Goal: Task Accomplishment & Management: Complete application form

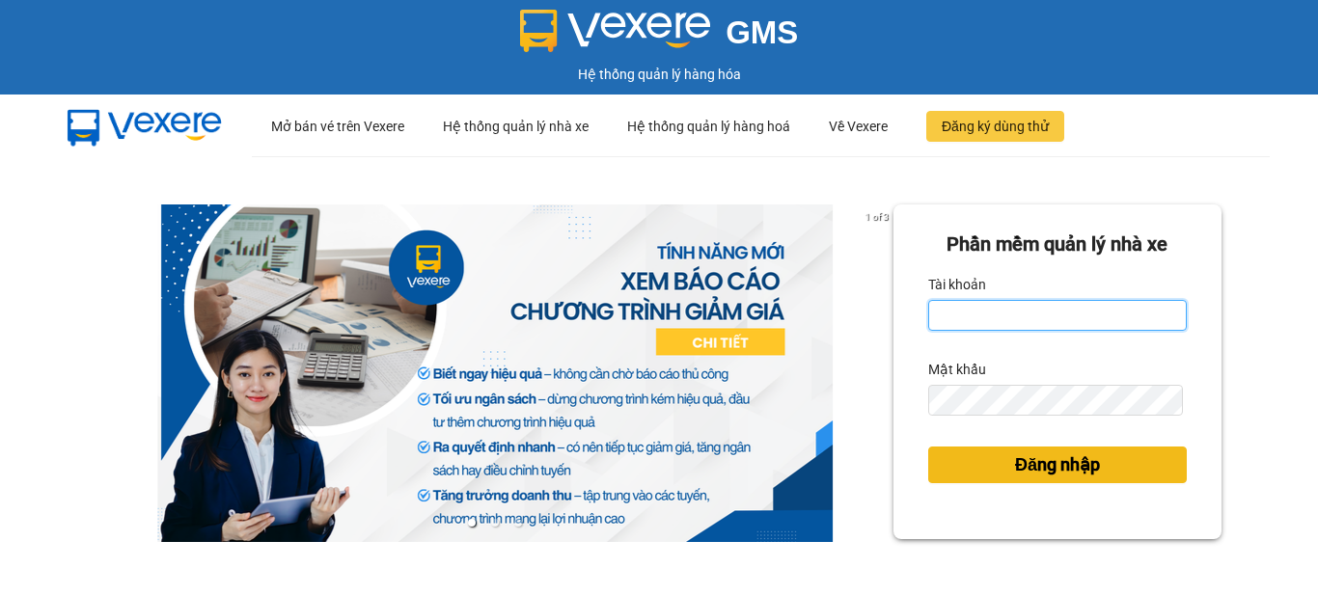
type input "vpbt1.mocthao"
click at [965, 466] on button "Đăng nhập" at bounding box center [1057, 465] width 259 height 37
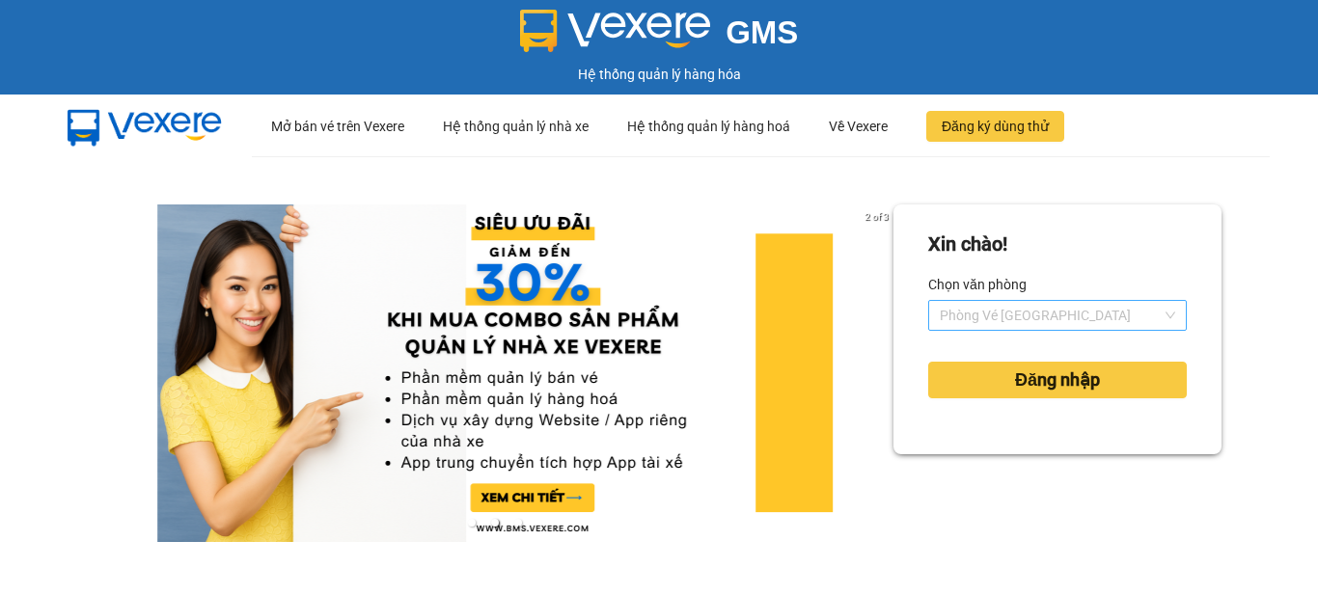
click at [998, 309] on span "Phòng Vé [GEOGRAPHIC_DATA]" at bounding box center [1057, 315] width 235 height 29
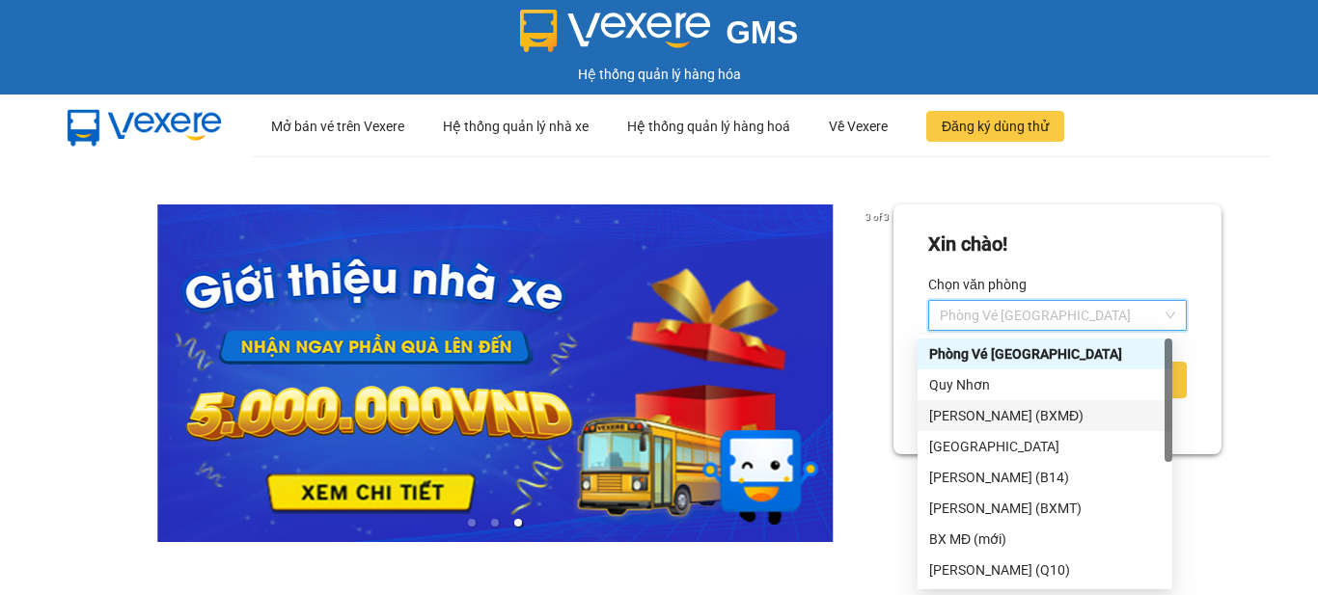
click at [962, 412] on div "[PERSON_NAME] (BXMĐ)" at bounding box center [1045, 415] width 232 height 21
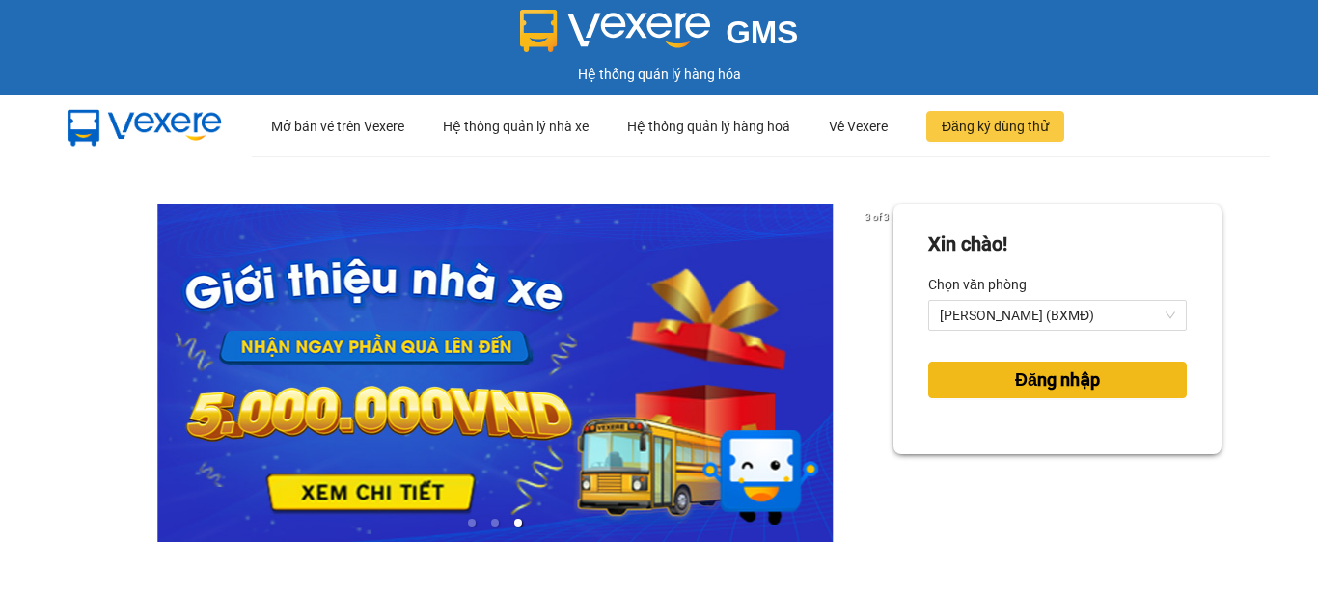
click at [987, 369] on button "Đăng nhập" at bounding box center [1057, 380] width 259 height 37
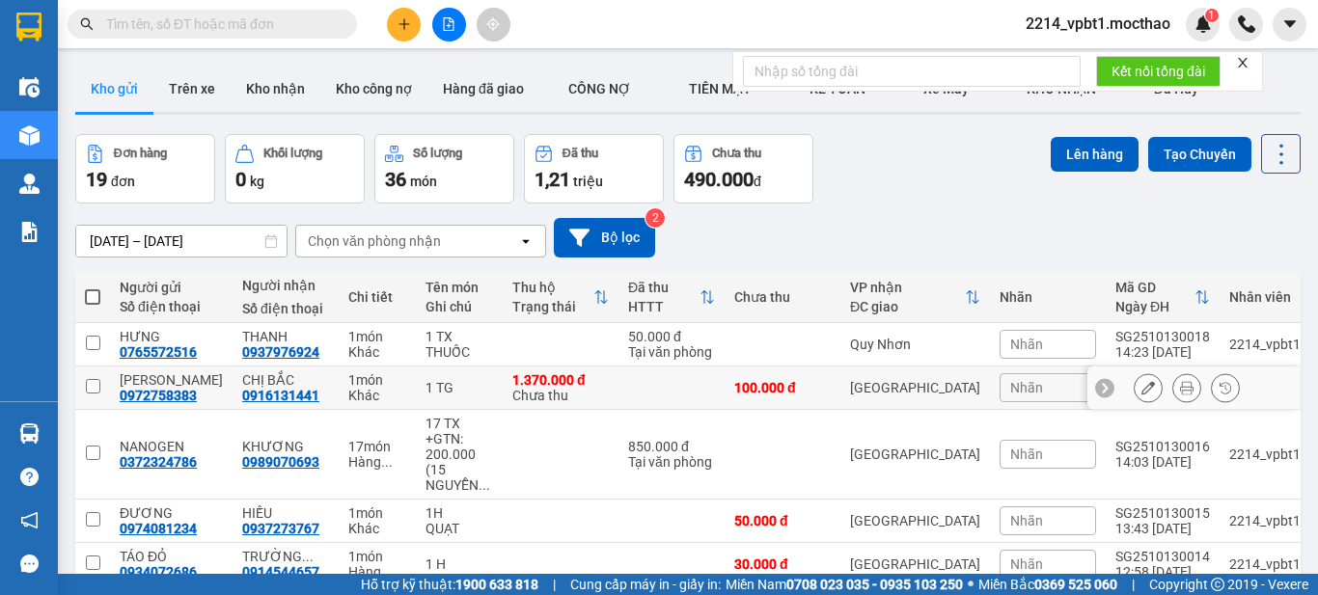
scroll to position [96, 0]
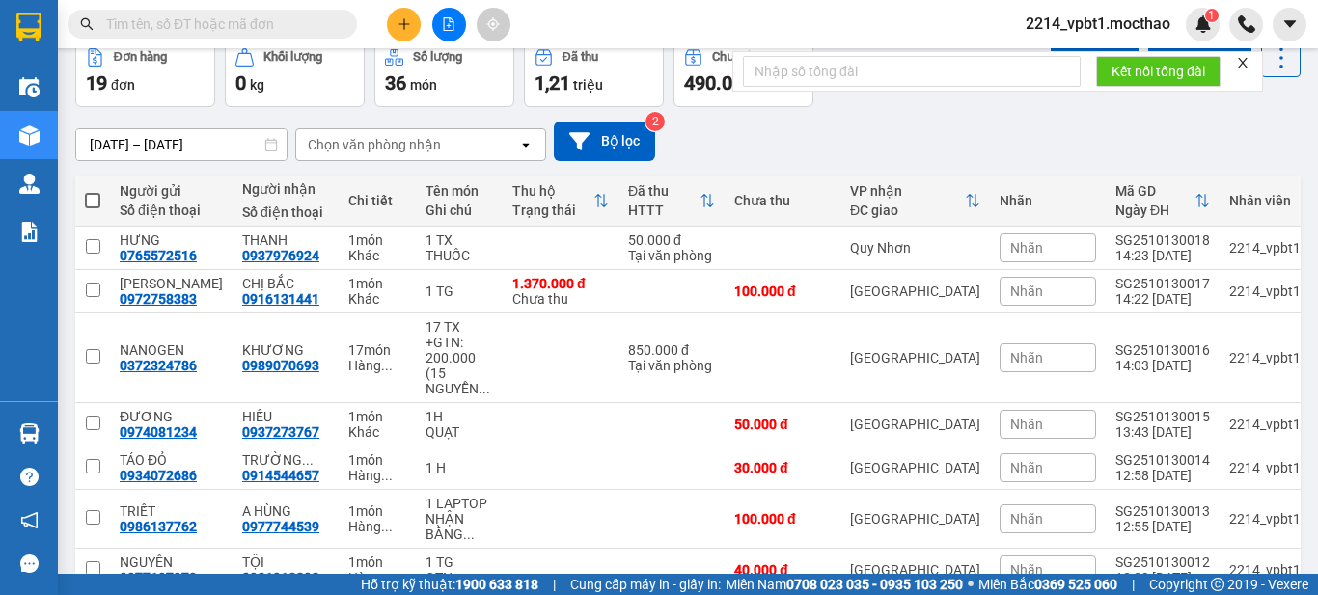
click at [396, 21] on button at bounding box center [404, 25] width 34 height 34
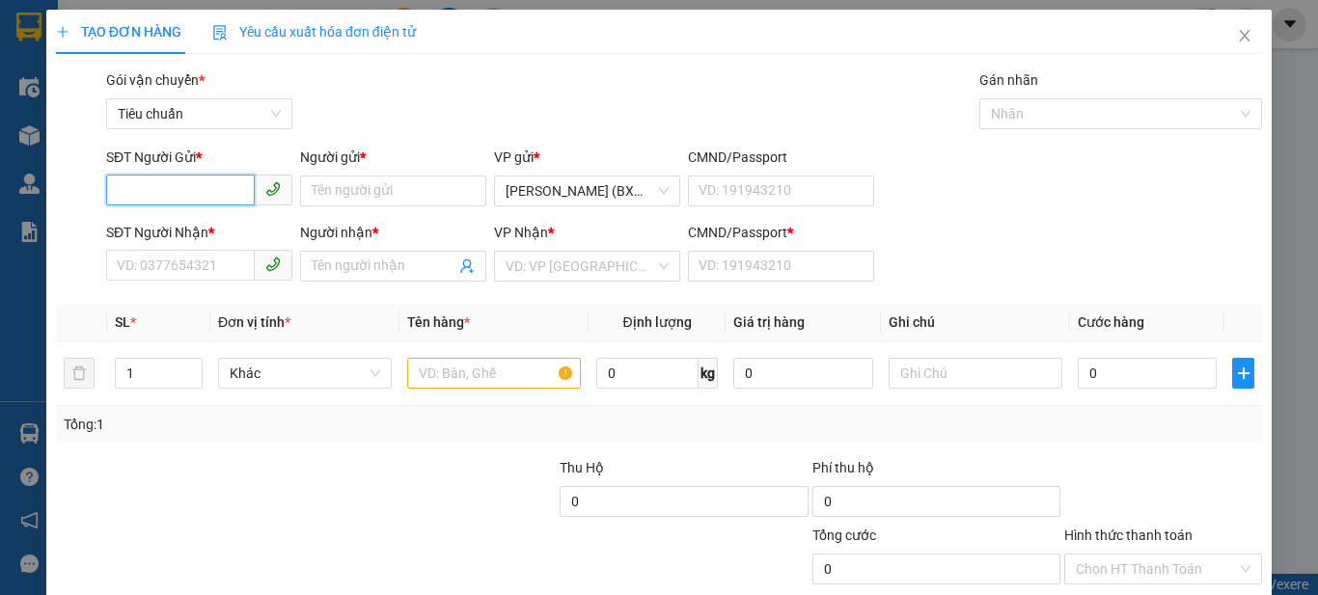
click at [214, 205] on input "SĐT Người Gửi *" at bounding box center [180, 190] width 149 height 31
type input "0901975550"
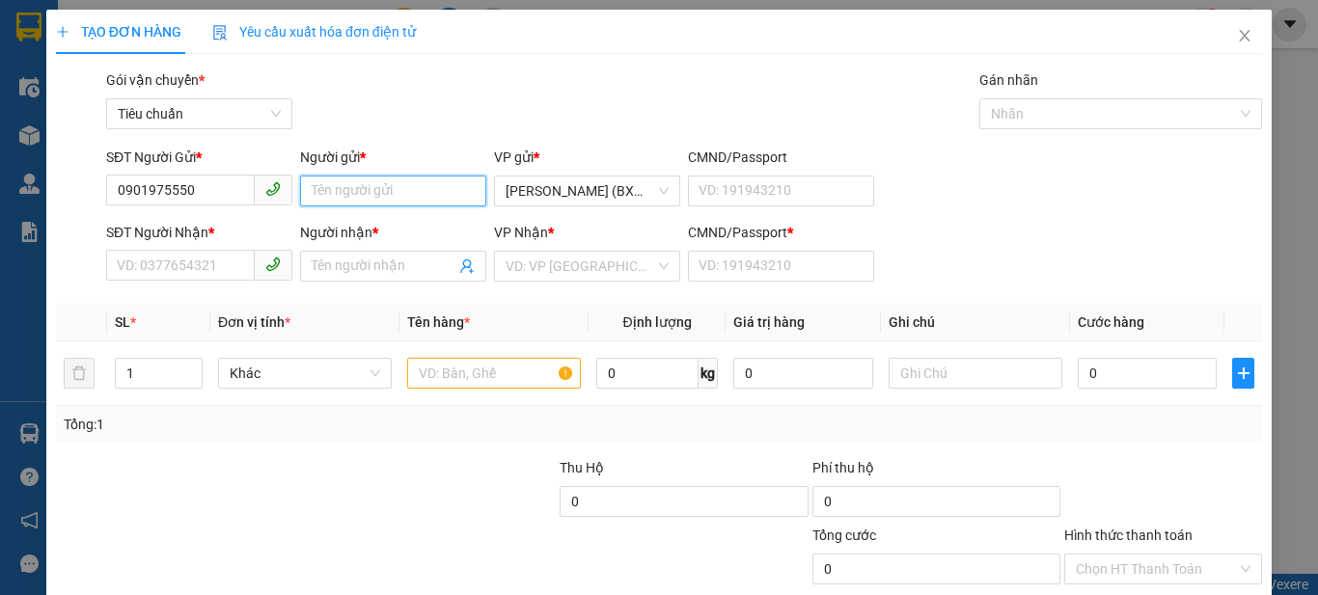
click at [333, 196] on input "Người gửi *" at bounding box center [393, 191] width 186 height 31
type input "hưng"
click at [209, 263] on input "SĐT Người Nhận *" at bounding box center [180, 265] width 149 height 31
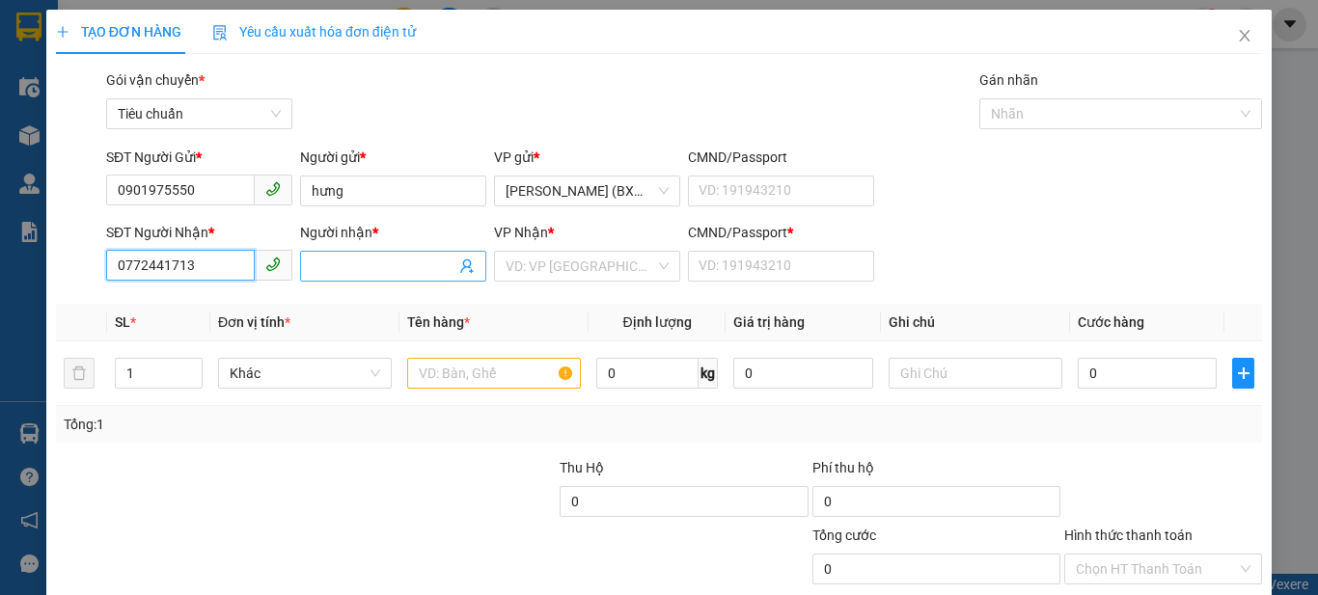
type input "0772441713"
click at [349, 269] on input "Người nhận *" at bounding box center [384, 266] width 144 height 21
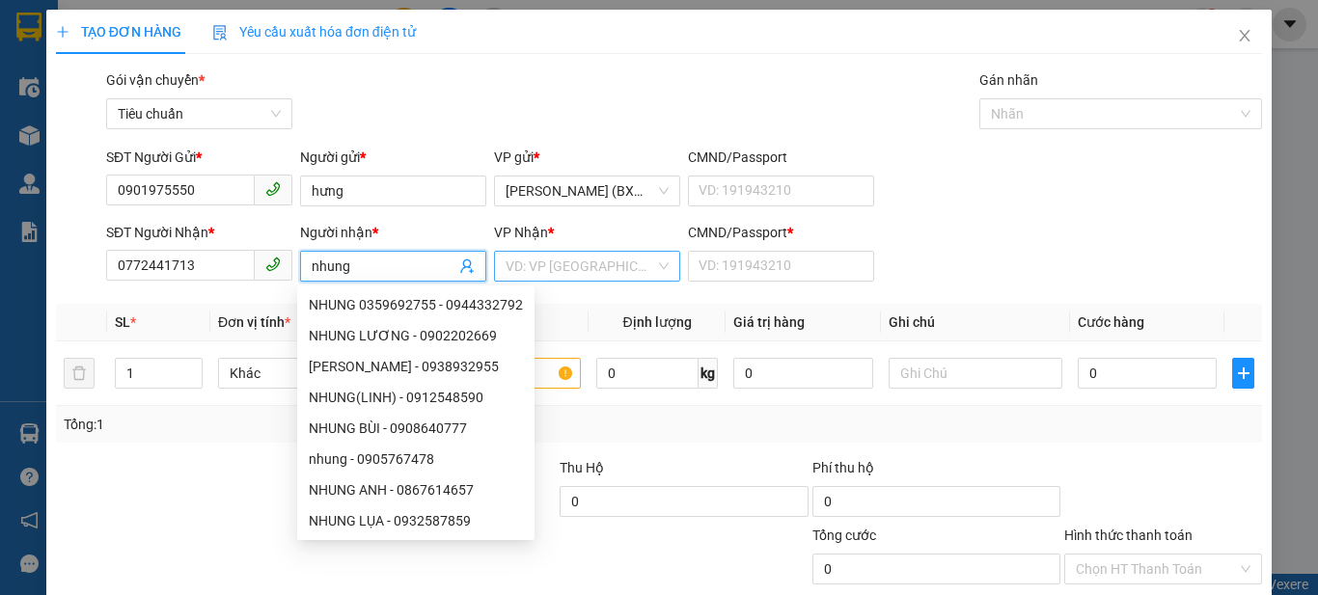
type input "nhung"
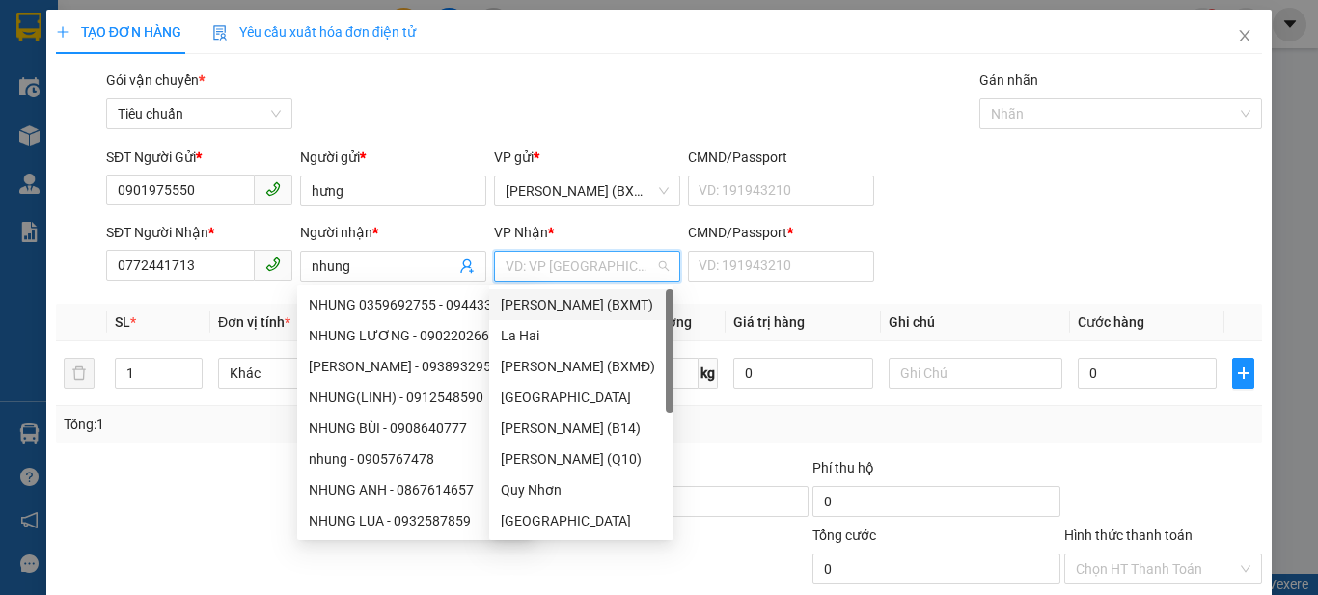
click at [524, 270] on input "search" at bounding box center [581, 266] width 150 height 29
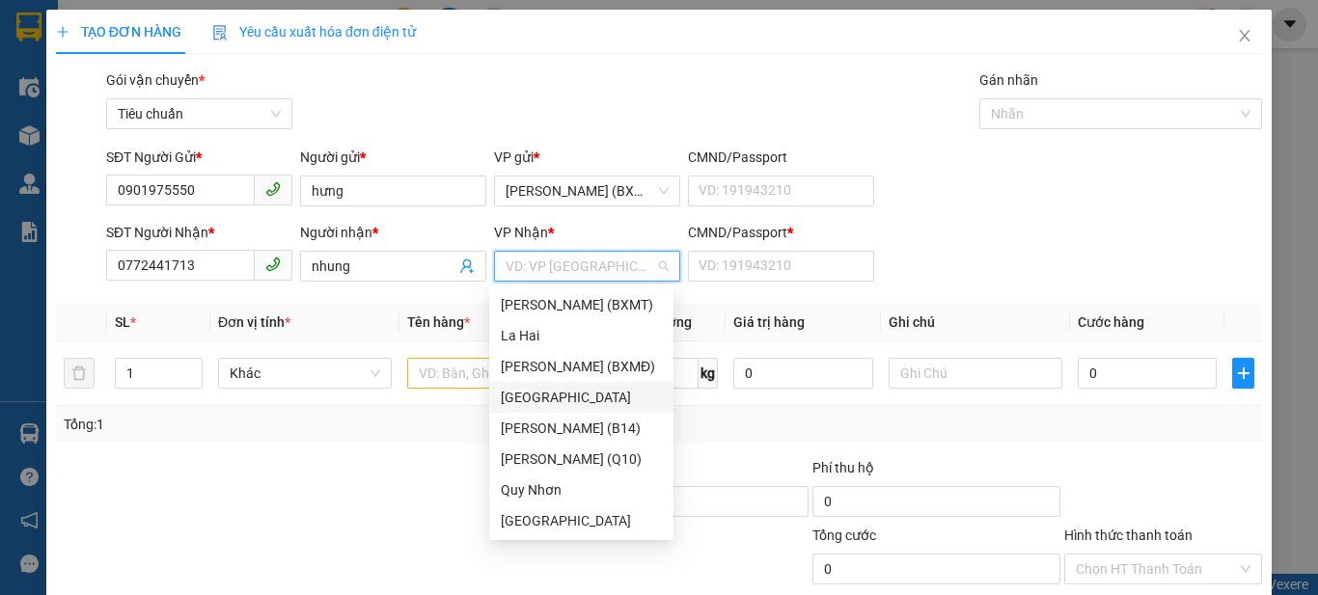
drag, startPoint x: 560, startPoint y: 405, endPoint x: 704, endPoint y: 333, distance: 161.8
click at [561, 404] on div "[GEOGRAPHIC_DATA]" at bounding box center [581, 397] width 161 height 21
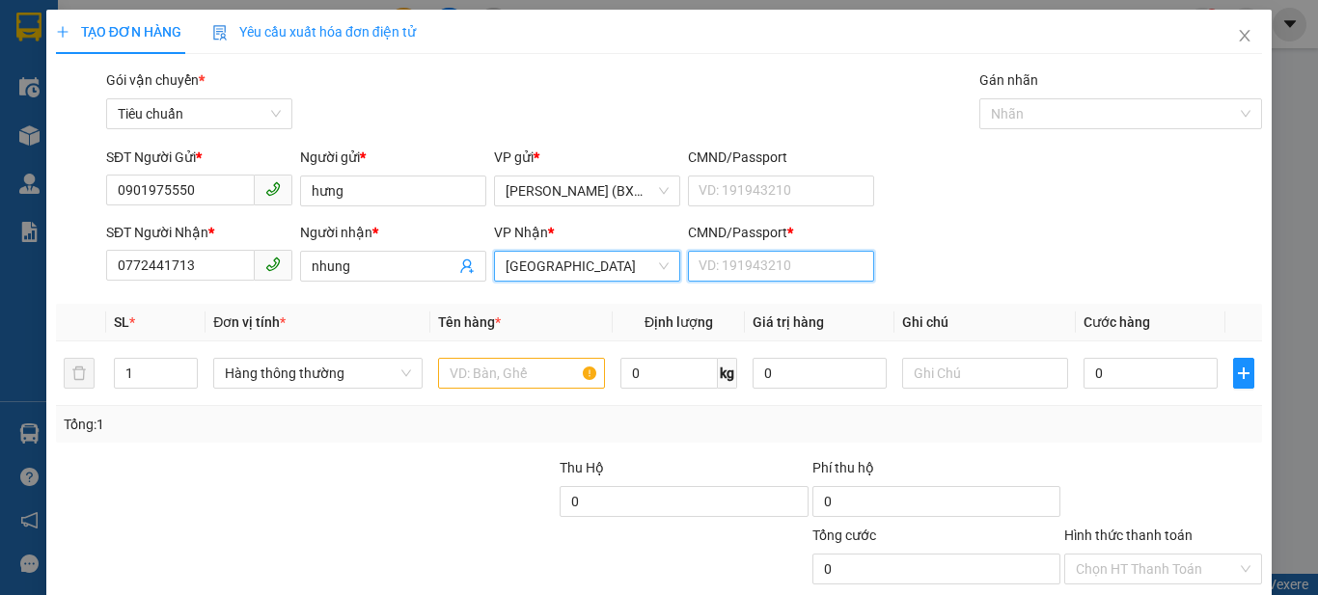
click at [815, 259] on input "CMND/Passport *" at bounding box center [781, 266] width 186 height 31
type input "1"
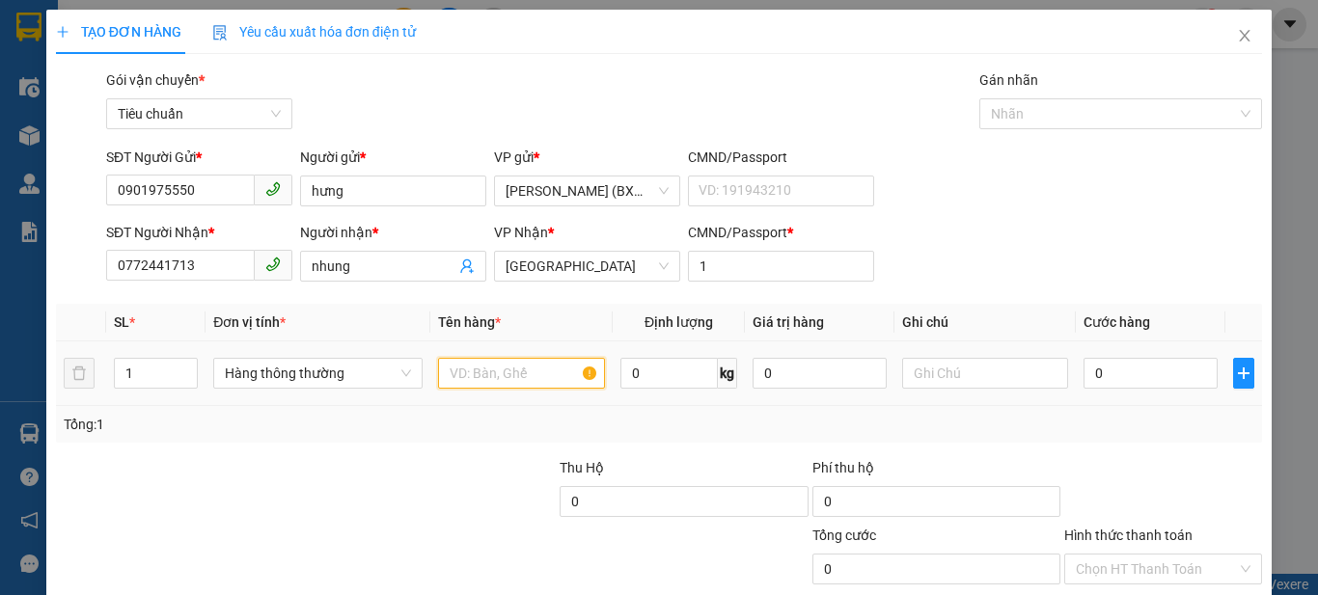
click at [472, 374] on input "text" at bounding box center [521, 373] width 167 height 31
type input "1 bt"
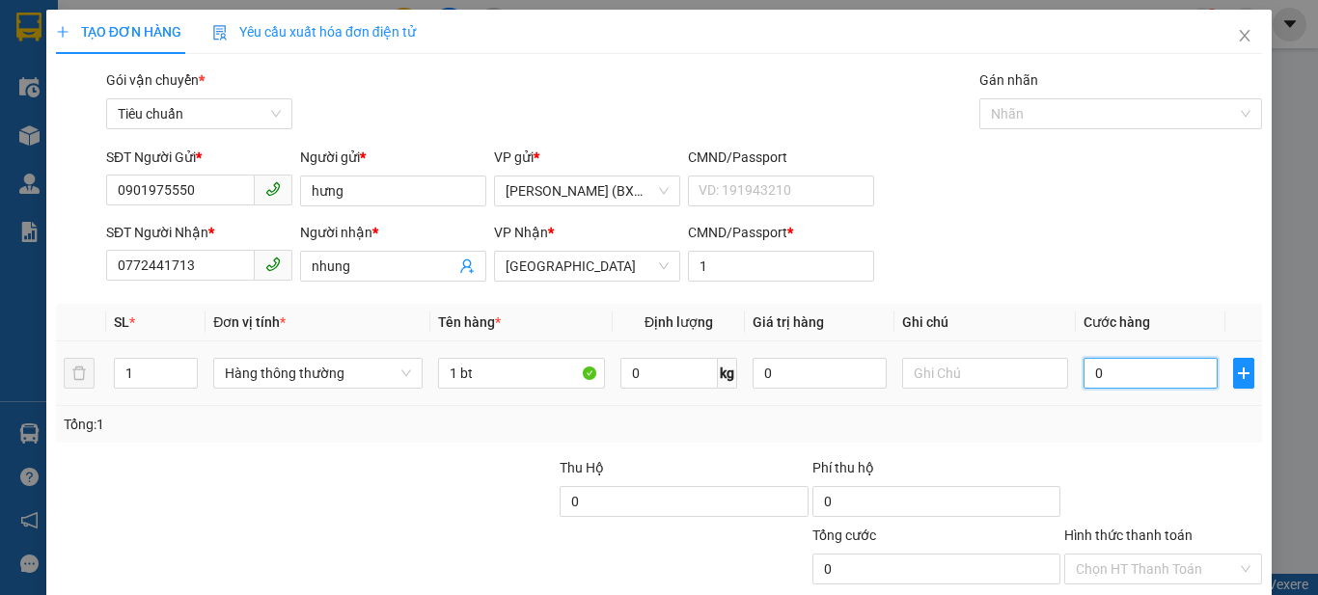
click at [1166, 370] on input "0" at bounding box center [1150, 373] width 133 height 31
type input "3"
type input "30"
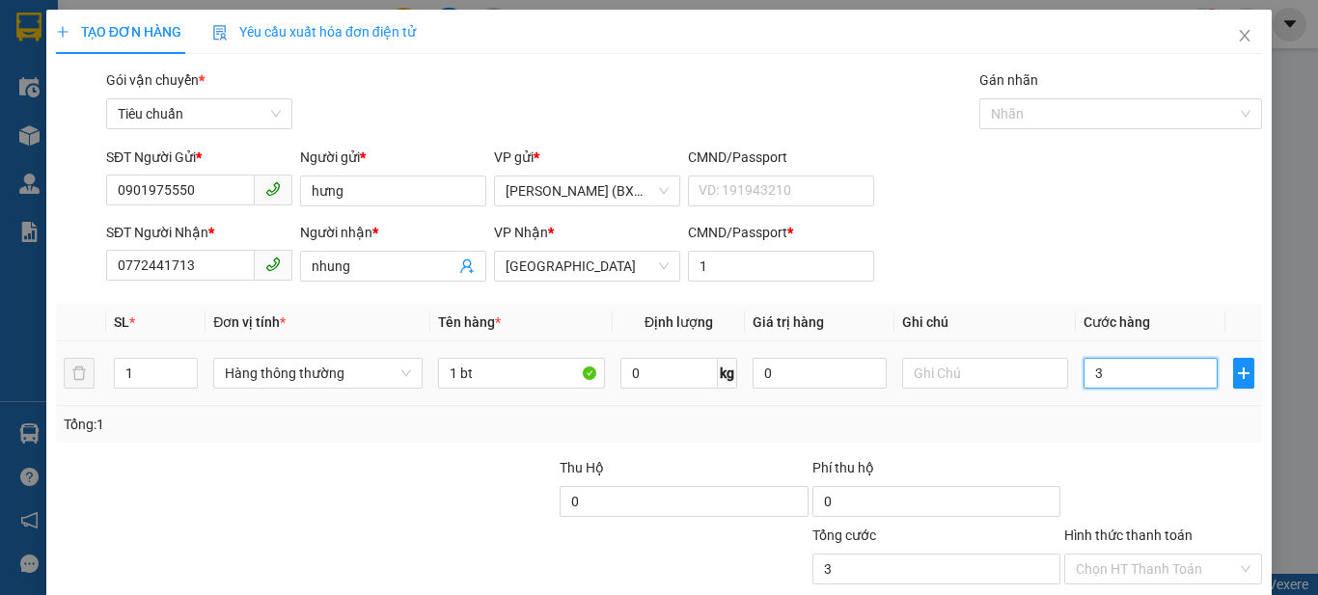
type input "30"
type input "30.000"
click at [1141, 297] on div "Transit Pickup Surcharge Ids Transit Deliver Surcharge Ids Transit Deliver Surc…" at bounding box center [659, 372] width 1206 height 607
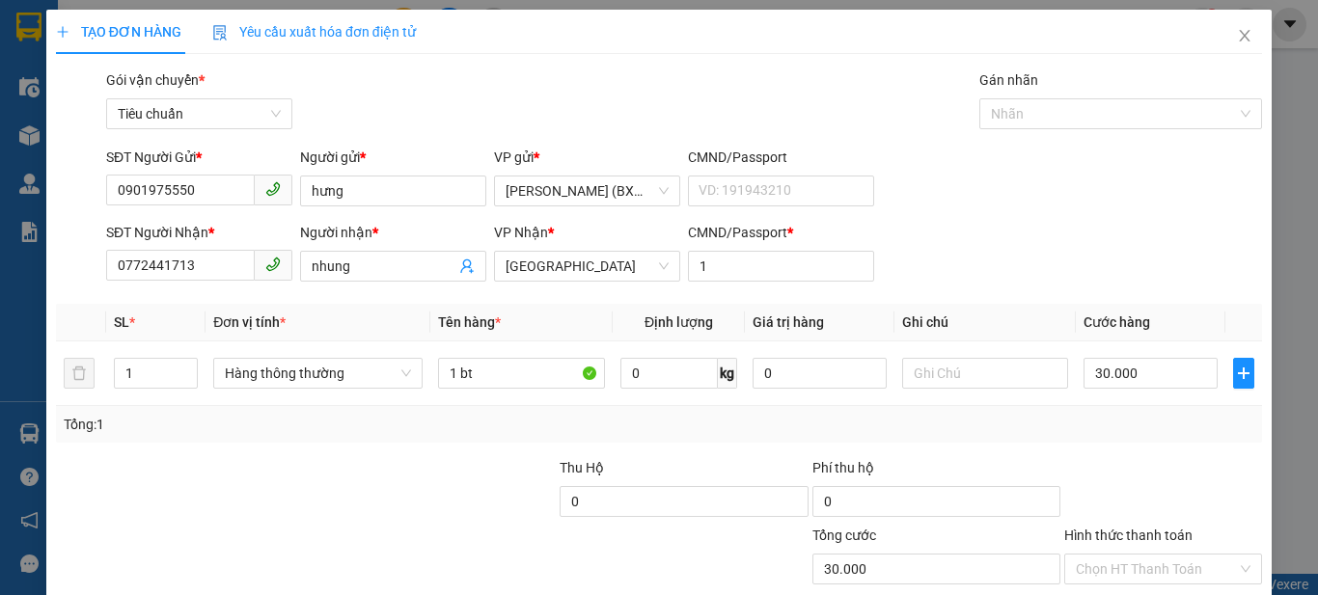
scroll to position [119, 0]
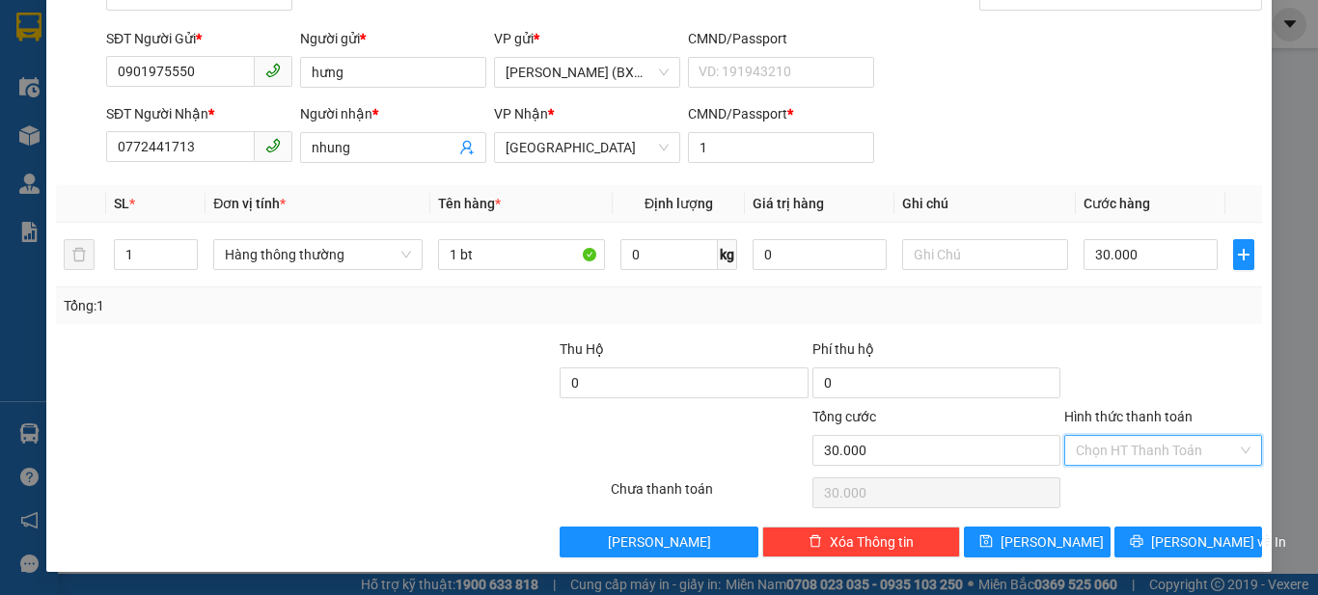
click at [1160, 453] on input "Hình thức thanh toán" at bounding box center [1156, 450] width 161 height 29
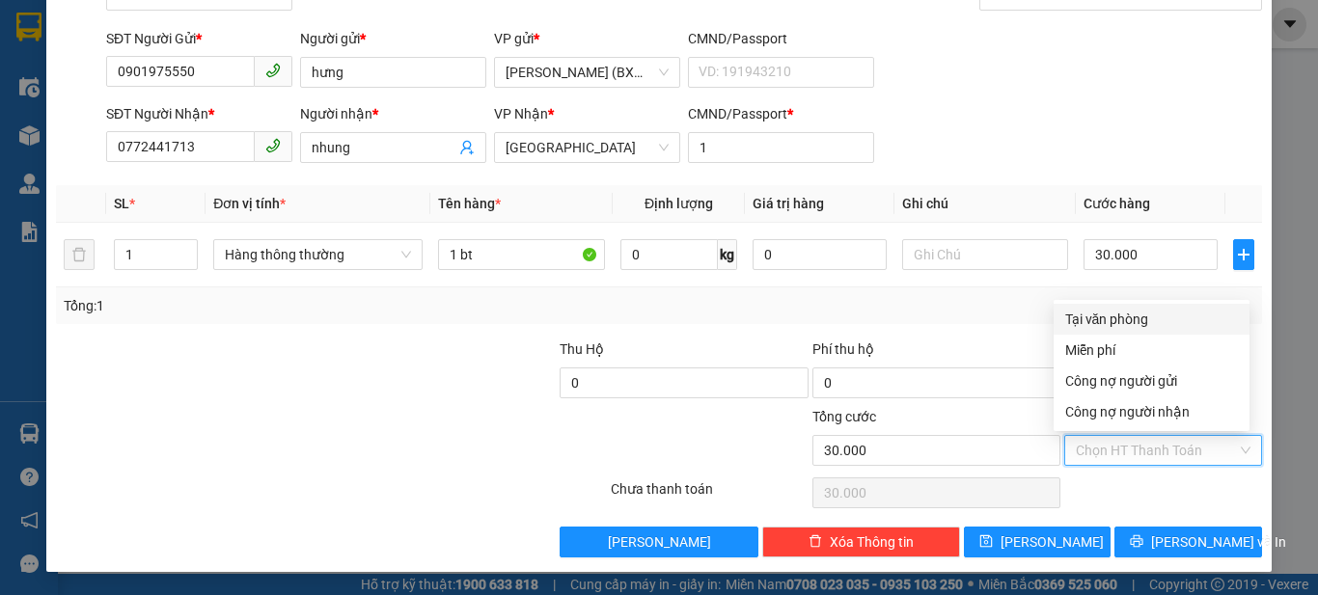
click at [1209, 308] on div "Tại văn phòng" at bounding box center [1152, 319] width 196 height 31
type input "0"
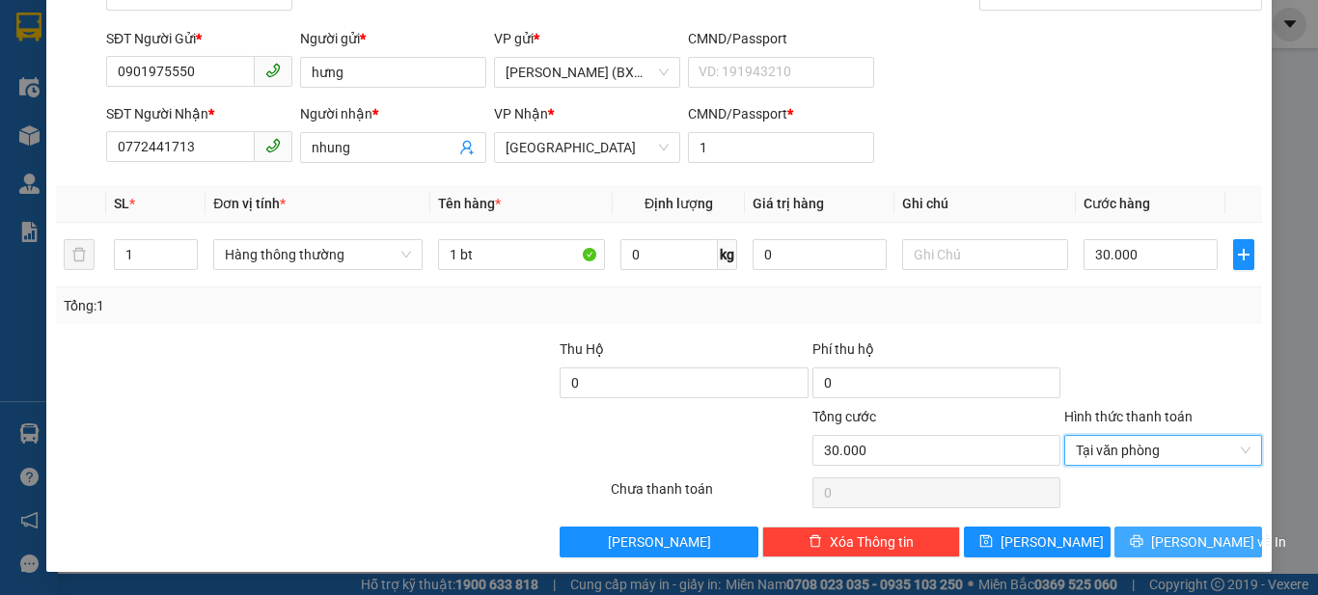
click at [1175, 543] on span "[PERSON_NAME] và In" at bounding box center [1218, 542] width 135 height 21
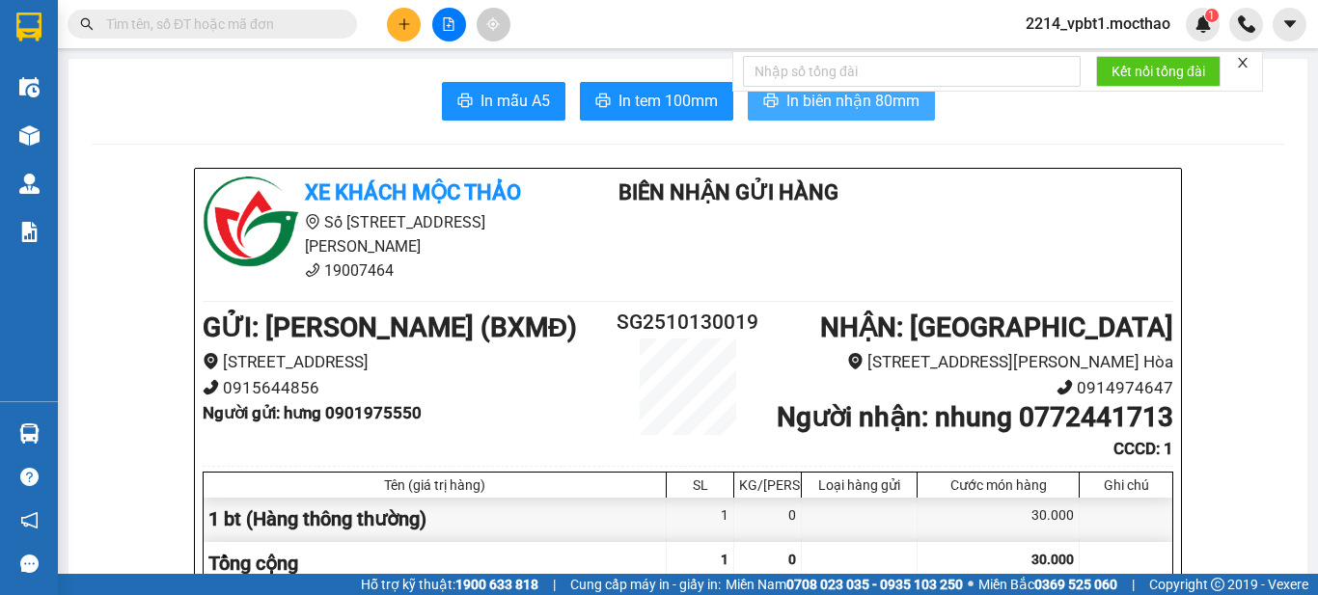
click at [883, 108] on span "In biên nhận 80mm" at bounding box center [852, 101] width 133 height 24
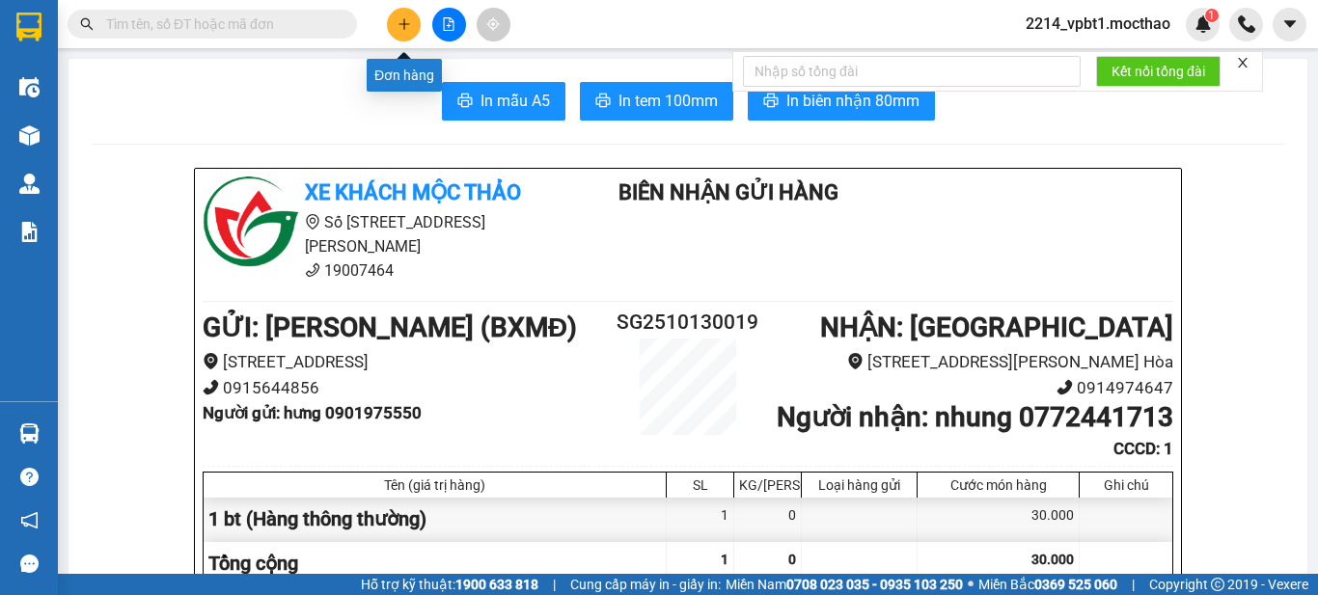
click at [410, 20] on icon "plus" at bounding box center [405, 24] width 14 height 14
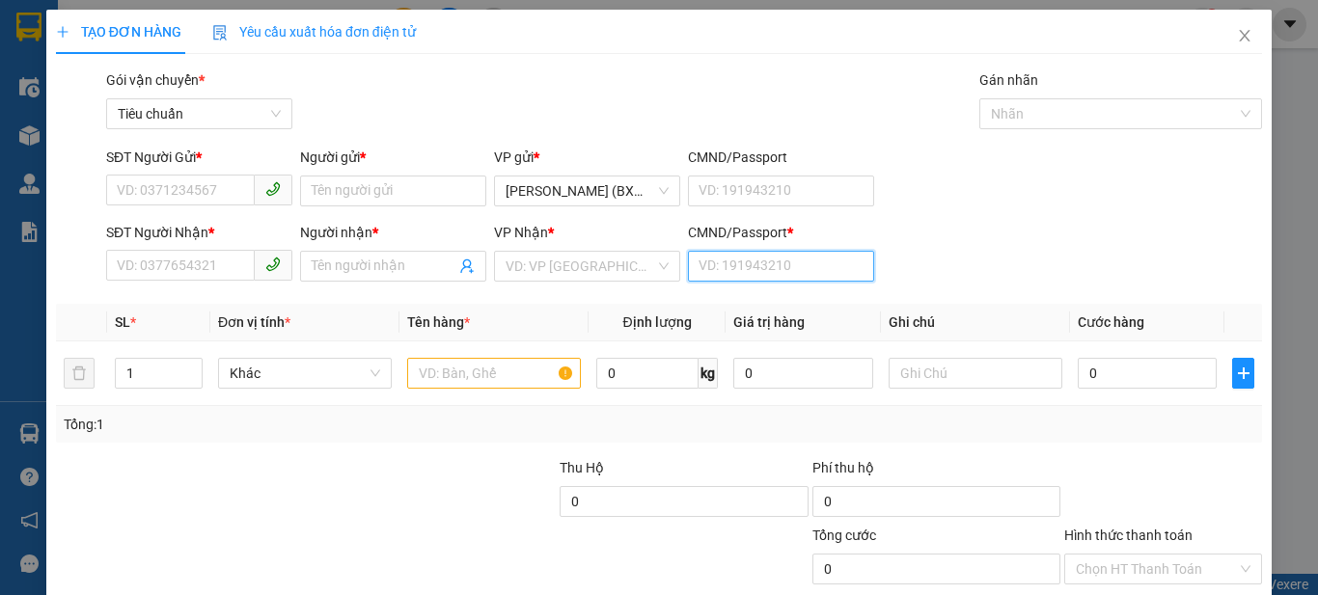
click at [762, 261] on input "CMND/Passport *" at bounding box center [781, 266] width 186 height 31
type input "1"
click at [1031, 237] on div "SĐT Người Nhận * VD: 0377654321 Người nhận * Tên người nhận VP Nhận * VD: VP [G…" at bounding box center [684, 256] width 1164 height 68
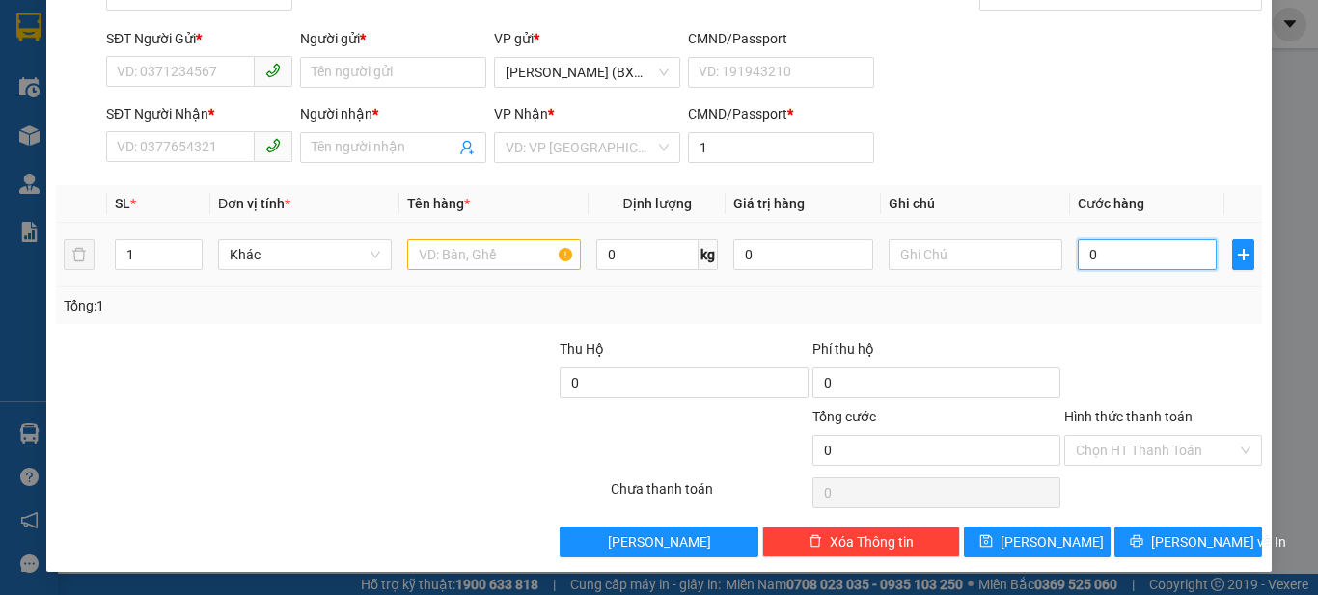
click at [1114, 257] on input "0" at bounding box center [1147, 254] width 139 height 31
click at [177, 84] on input "SĐT Người Gửi *" at bounding box center [180, 71] width 149 height 31
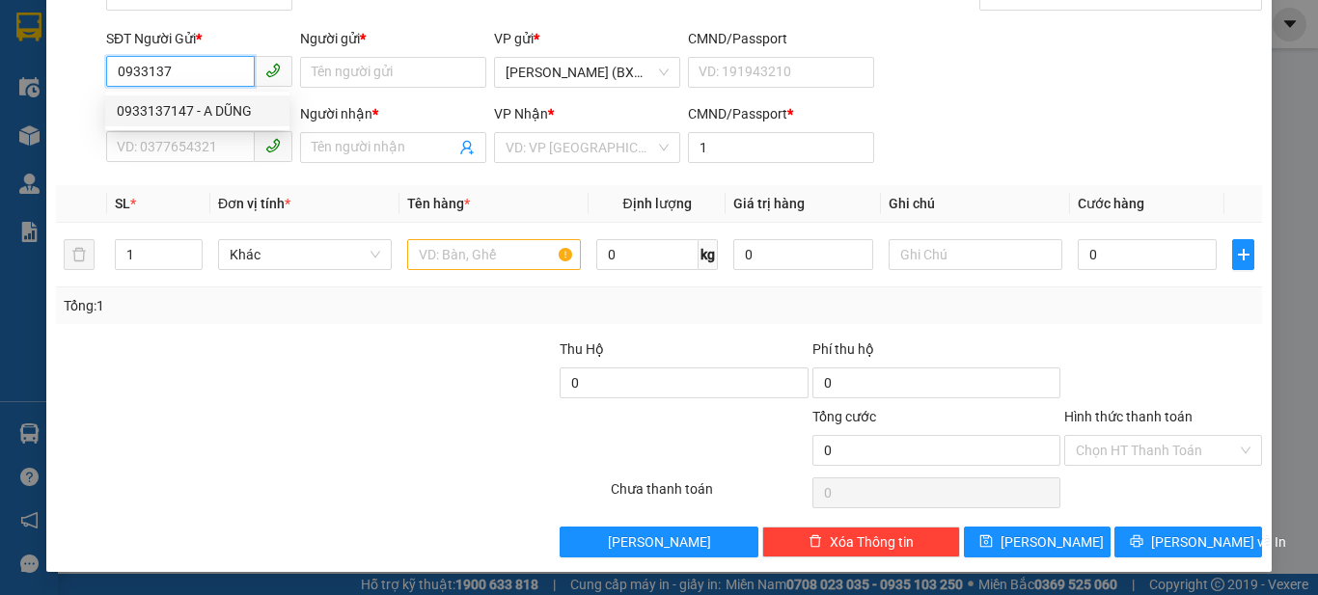
click at [185, 110] on div "0933137147 - A DŨNG" at bounding box center [197, 110] width 161 height 21
type input "0933137147"
type input "A DŨNG"
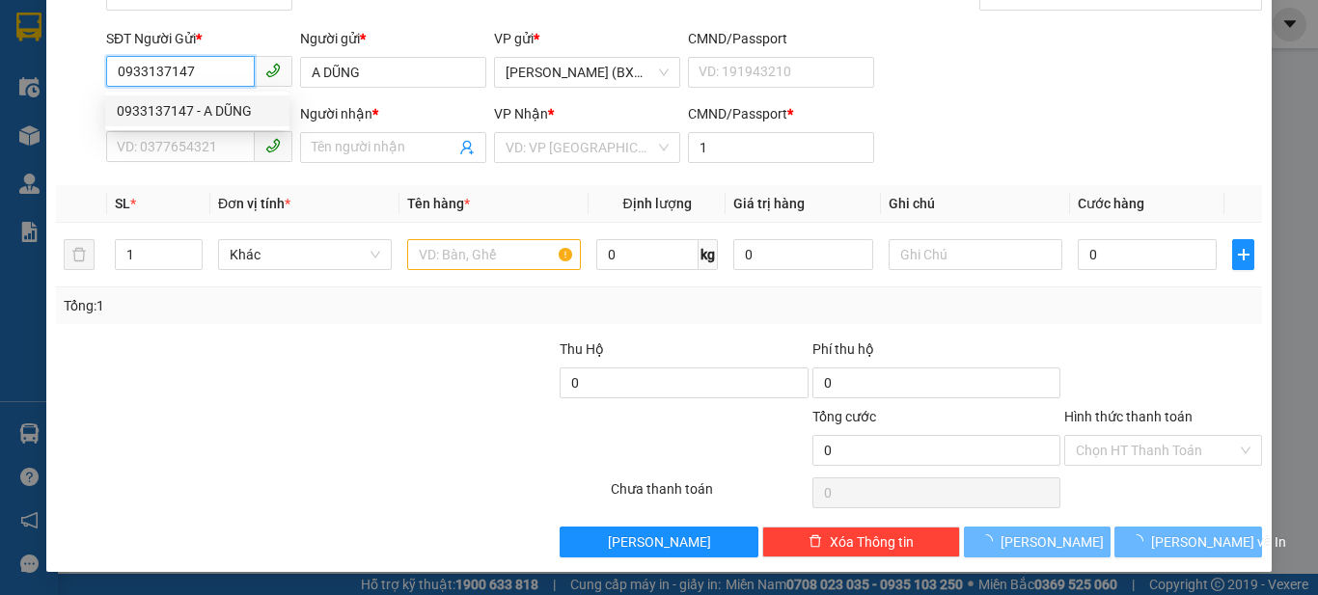
type input "30.000"
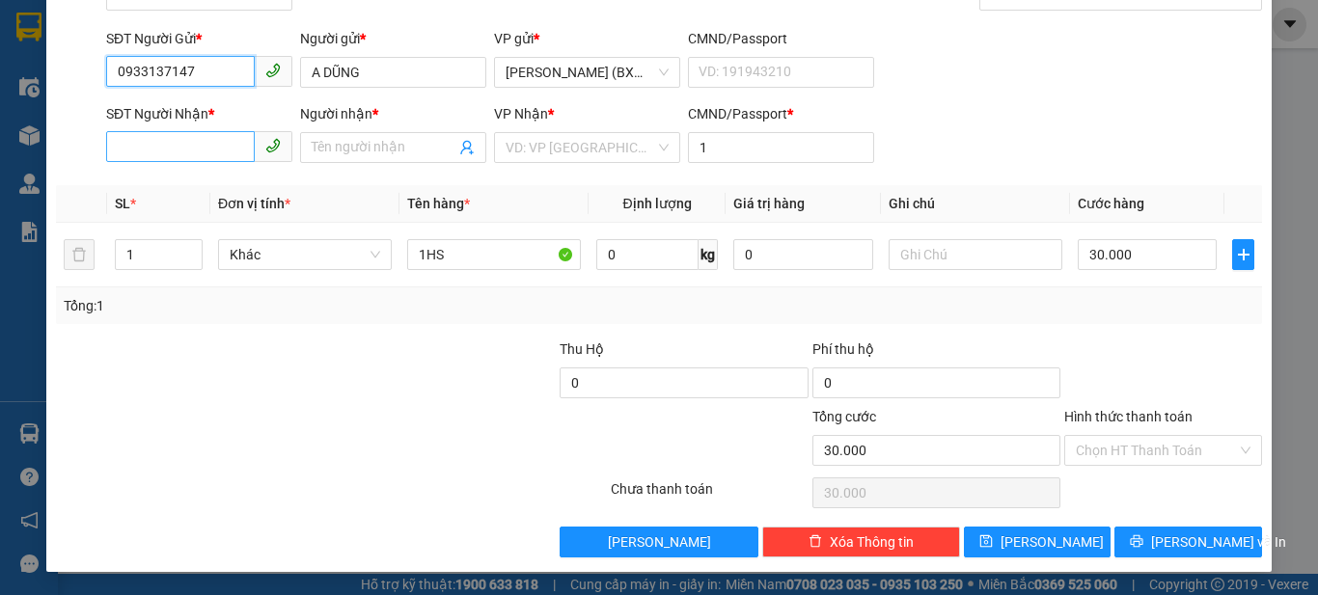
type input "0933137147"
click at [224, 151] on input "SĐT Người Nhận *" at bounding box center [180, 146] width 149 height 31
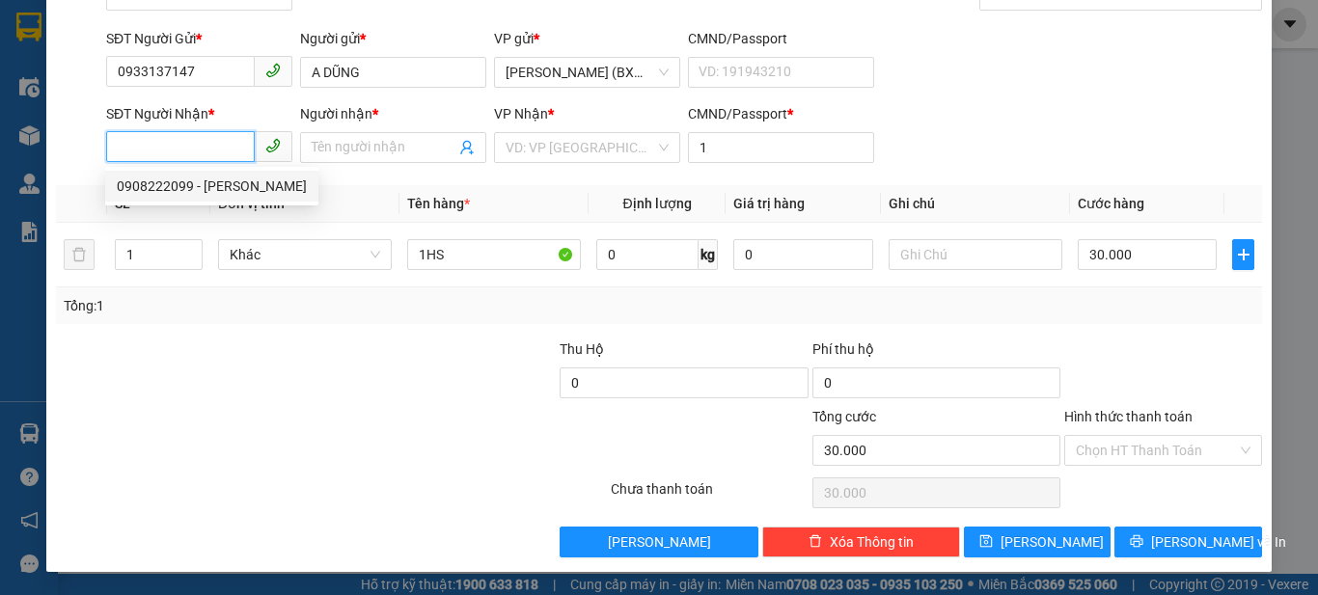
click at [219, 193] on div "0908222099 - [PERSON_NAME]" at bounding box center [212, 186] width 190 height 21
type input "0908222099"
type input "[PERSON_NAME]"
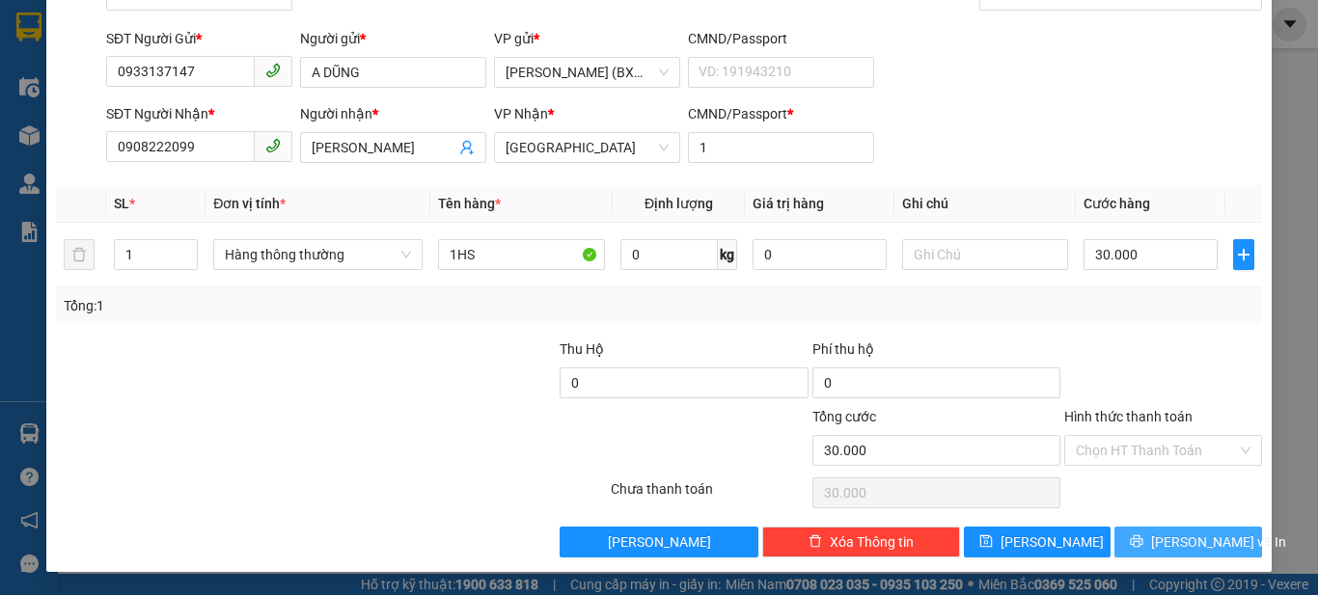
click at [1143, 544] on icon "printer" at bounding box center [1137, 541] width 13 height 13
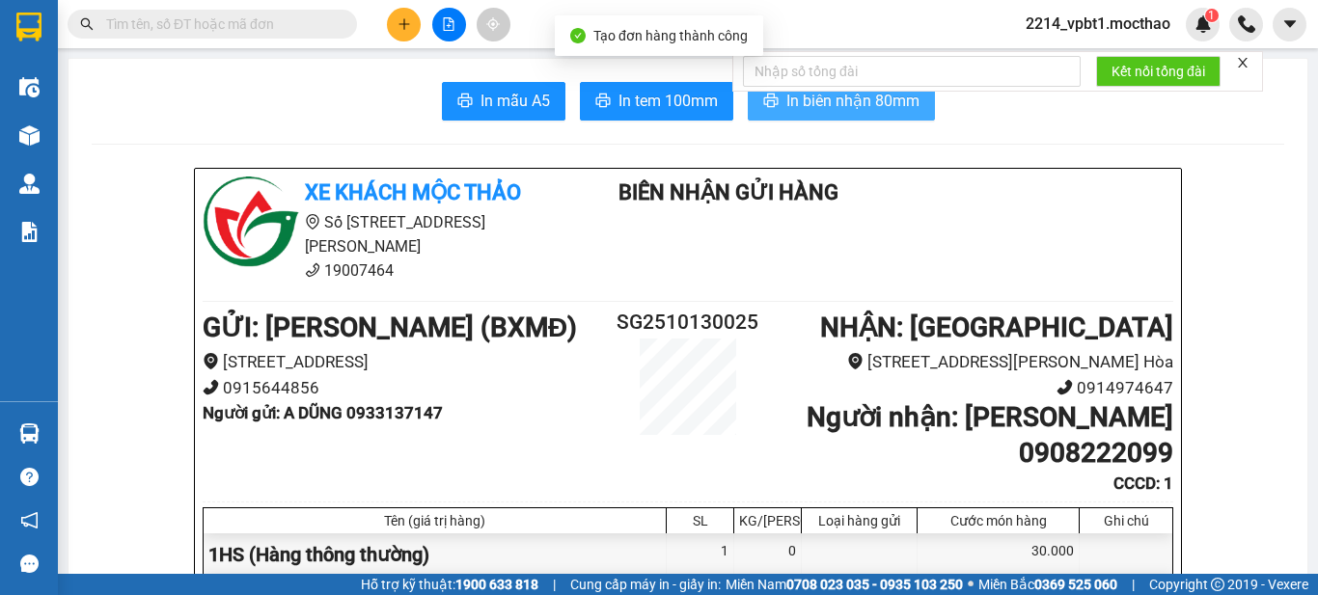
click at [825, 100] on span "In biên nhận 80mm" at bounding box center [852, 101] width 133 height 24
